Goal: Task Accomplishment & Management: Use online tool/utility

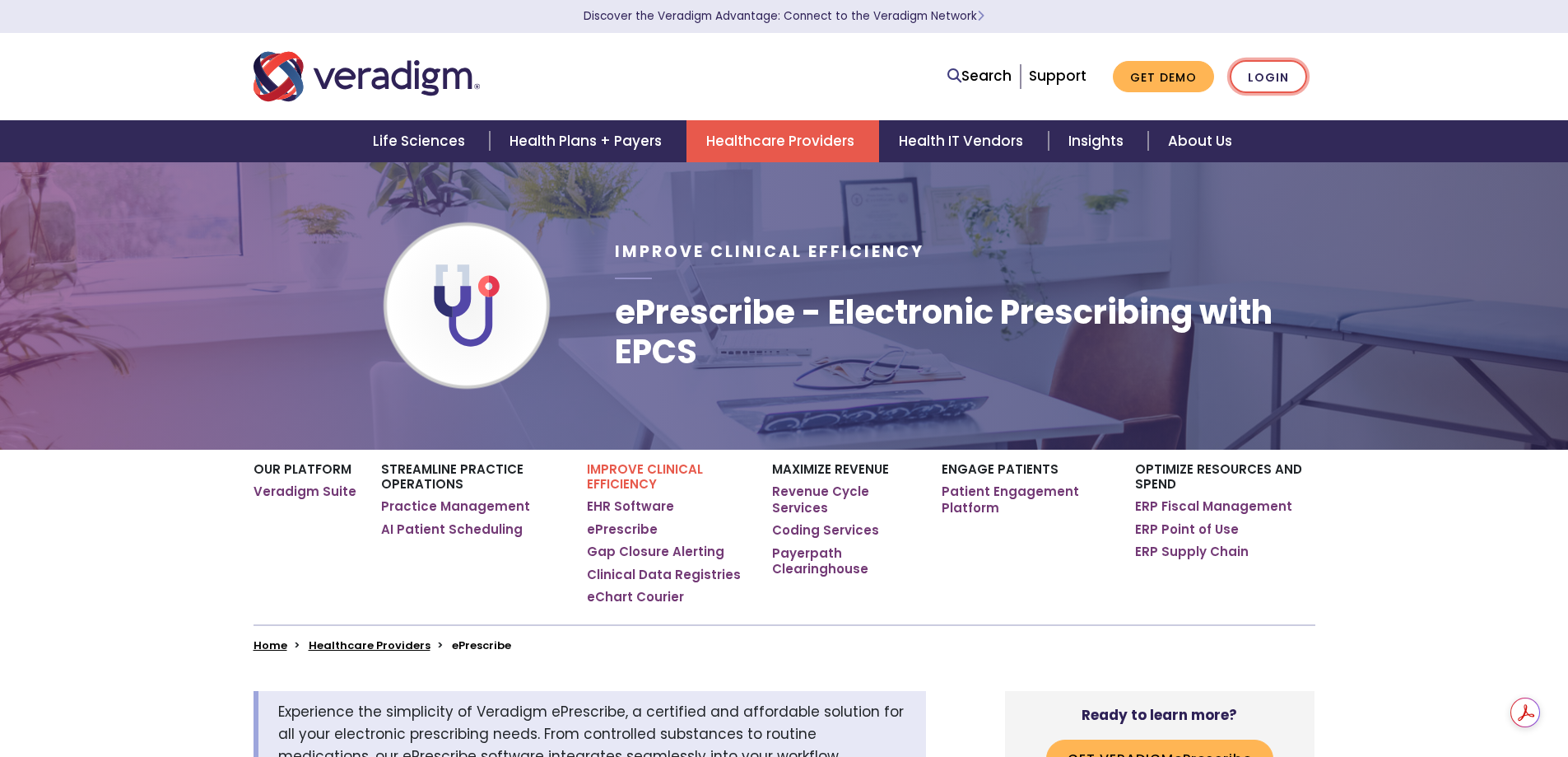
click at [1250, 77] on link "Login" at bounding box center [1268, 76] width 77 height 34
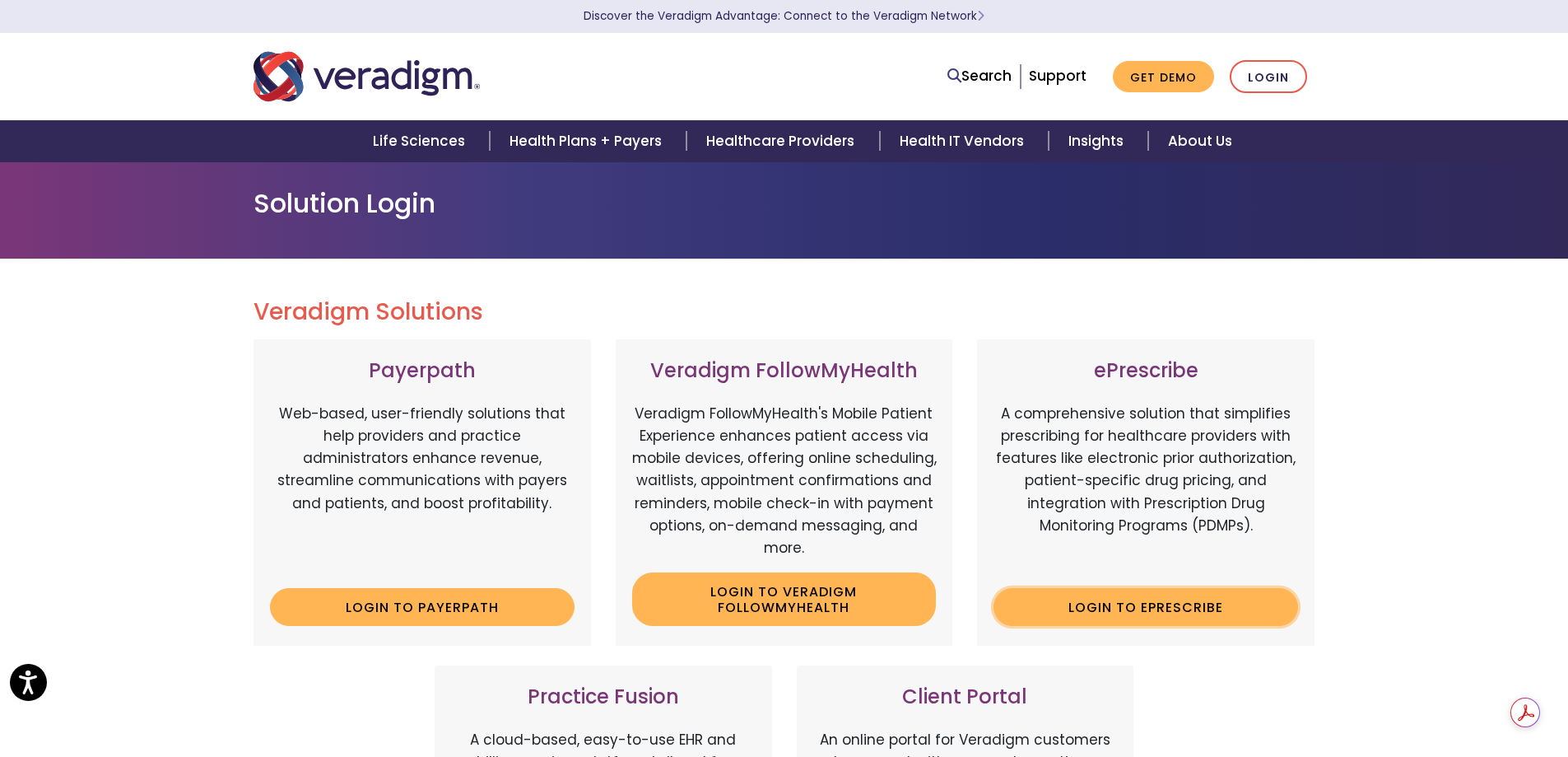
click at [1175, 598] on link "Login to ePrescribe" at bounding box center [1146, 606] width 304 height 38
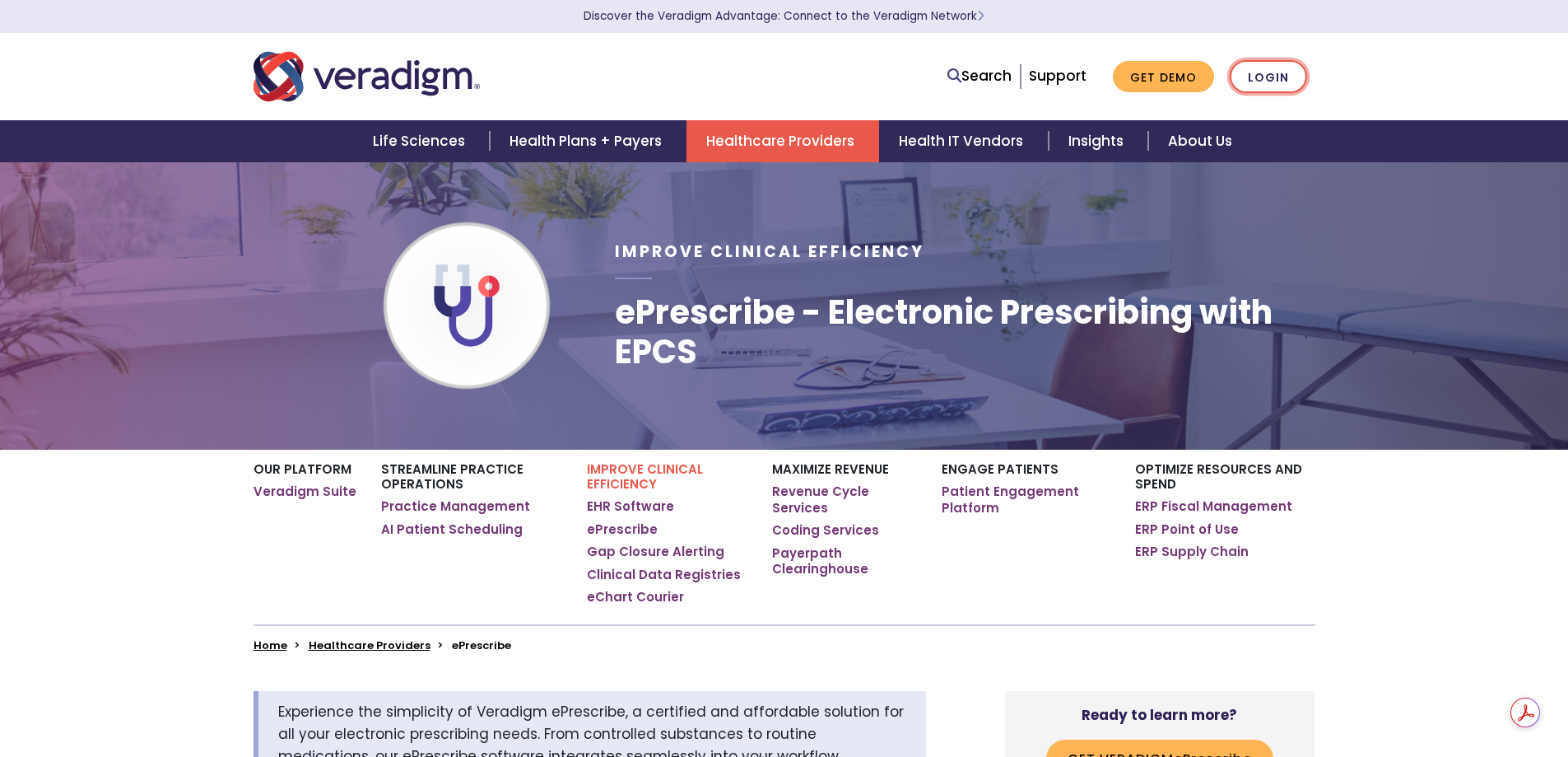
click at [1273, 76] on link "Login" at bounding box center [1268, 76] width 77 height 34
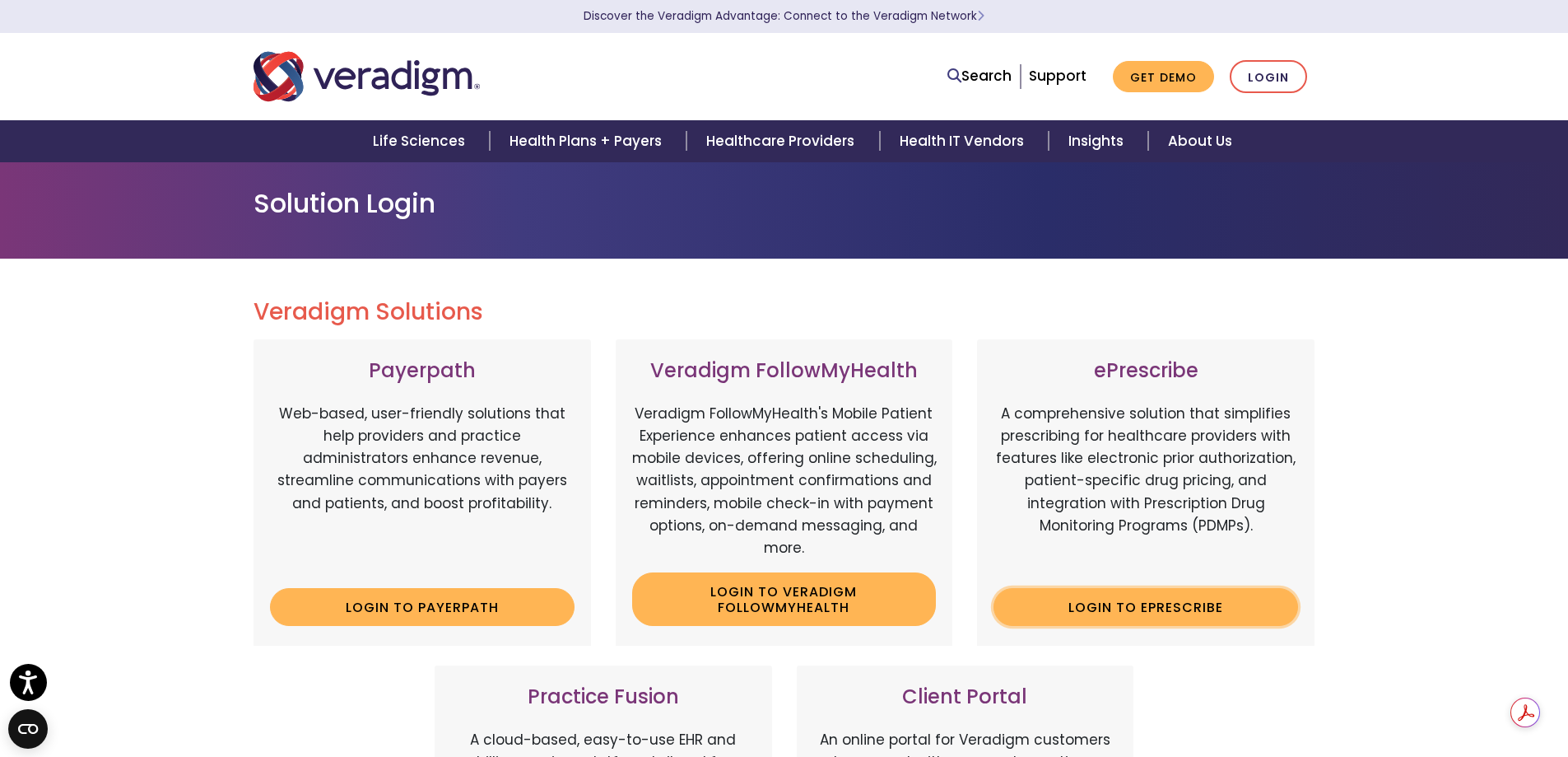
click at [1191, 607] on link "Login to ePrescribe" at bounding box center [1146, 606] width 304 height 38
